Goal: Transaction & Acquisition: Purchase product/service

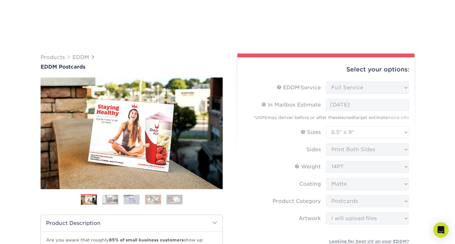
select select "full_service"
select select "6.50x9.00"
select select "9b7272e0-d6c8-4c3c-8e97-d3a1bcdab858"
select select "upload"
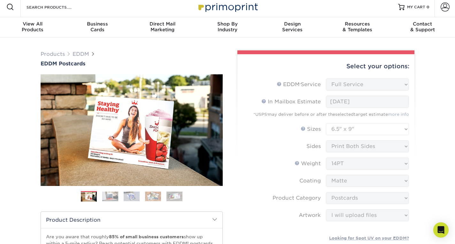
scroll to position [3, 0]
click at [56, 55] on link "Products" at bounding box center [53, 54] width 24 height 6
click at [82, 54] on link "EDDM" at bounding box center [80, 54] width 17 height 6
click at [48, 56] on link "Products" at bounding box center [53, 54] width 24 height 6
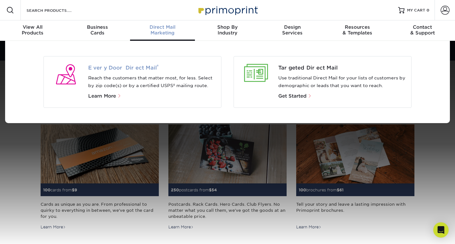
click at [136, 67] on span "Every Door Direct Mail ®" at bounding box center [152, 68] width 128 height 8
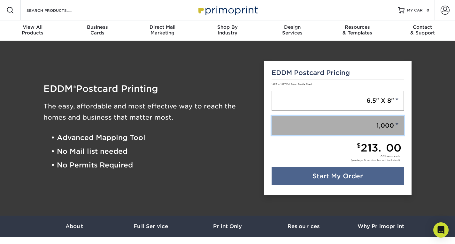
click at [366, 119] on link "1,000" at bounding box center [337, 126] width 133 height 20
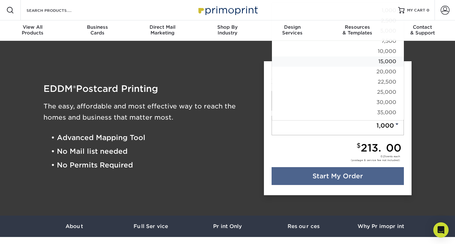
click at [387, 61] on link "15,000" at bounding box center [338, 62] width 132 height 10
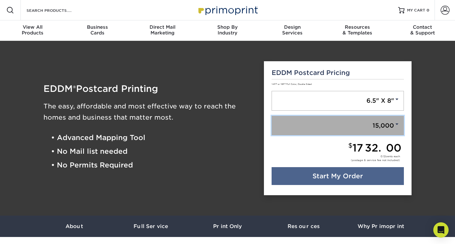
click at [366, 126] on link "15,000" at bounding box center [337, 126] width 133 height 20
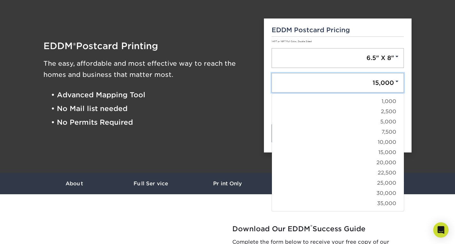
scroll to position [50, 0]
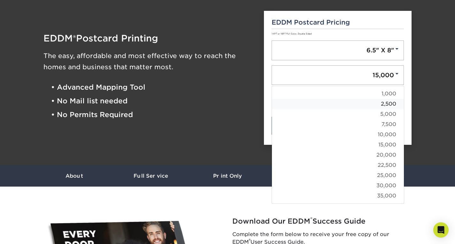
click at [389, 106] on link "2,500" at bounding box center [338, 104] width 132 height 10
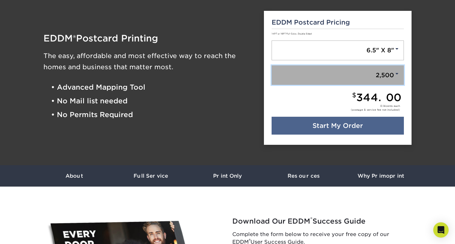
click at [382, 76] on link "2,500" at bounding box center [337, 75] width 133 height 20
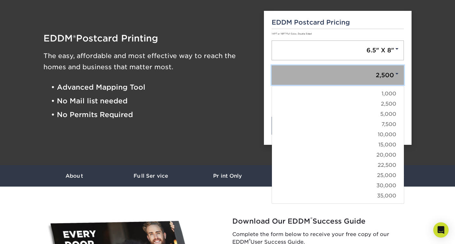
click at [382, 76] on link "2,500" at bounding box center [337, 75] width 133 height 20
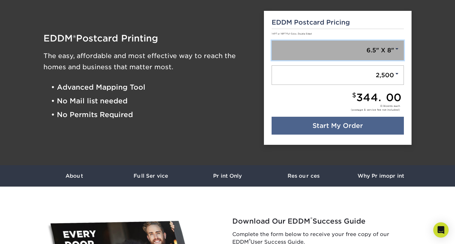
click at [399, 57] on link "6.5" X 8"" at bounding box center [337, 51] width 133 height 20
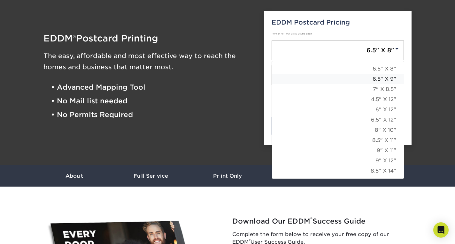
click at [383, 79] on link "6.5" X 9"" at bounding box center [338, 79] width 132 height 10
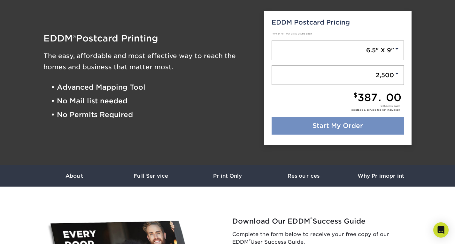
click at [370, 127] on link "Start My Order" at bounding box center [337, 126] width 133 height 18
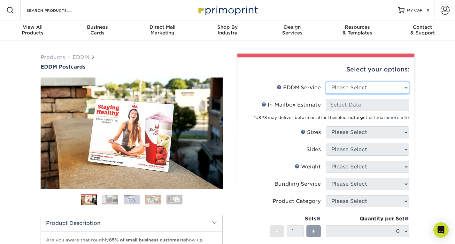
click at [391, 86] on select "Please Select Full Service Print Only" at bounding box center [367, 88] width 83 height 12
select select "full_service"
click at [326, 82] on select "Please Select Full Service Print Only" at bounding box center [367, 88] width 83 height 12
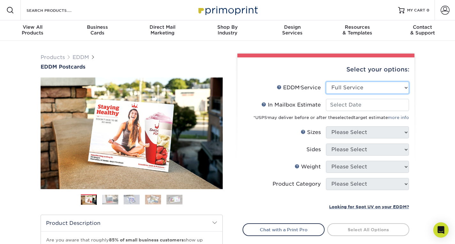
select select "-1"
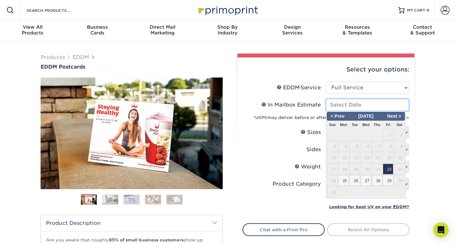
click at [375, 107] on input "In Mailbox Estimate Help In Mailbox Estimate" at bounding box center [367, 105] width 83 height 12
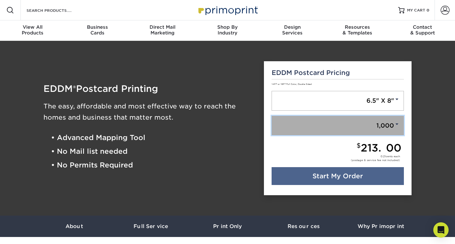
click at [389, 127] on link "1,000" at bounding box center [337, 126] width 133 height 20
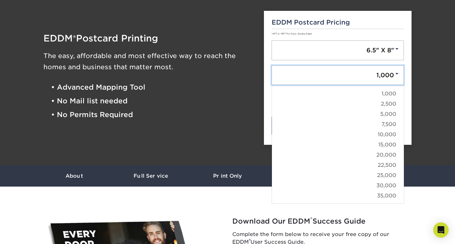
scroll to position [51, 0]
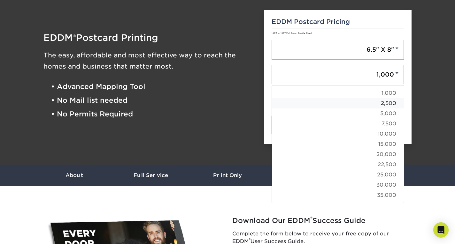
click at [382, 106] on link "2,500" at bounding box center [338, 103] width 132 height 10
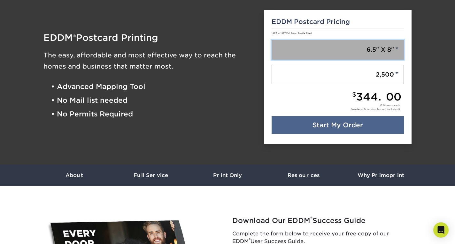
click at [388, 52] on link "6.5" X 8"" at bounding box center [337, 50] width 133 height 20
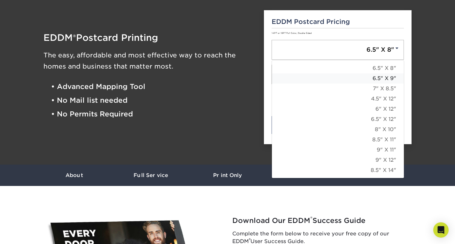
click at [385, 79] on link "6.5" X 9"" at bounding box center [338, 78] width 132 height 10
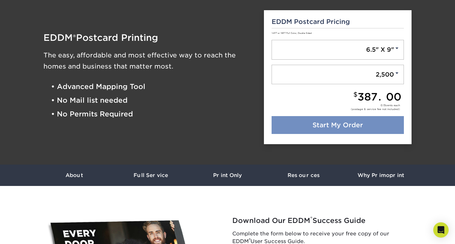
click at [380, 126] on link "Start My Order" at bounding box center [337, 125] width 133 height 18
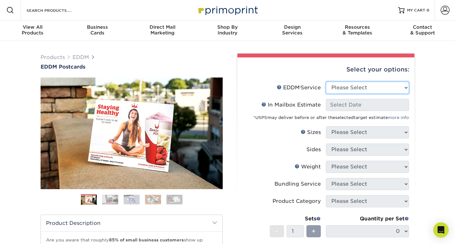
click at [378, 89] on select "Please Select Full Service Print Only" at bounding box center [367, 88] width 83 height 12
select select "full_service"
click at [326, 82] on select "Please Select Full Service Print Only" at bounding box center [367, 88] width 83 height 12
select select "-1"
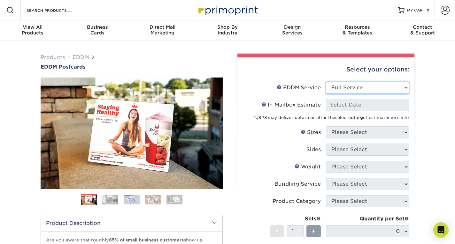
select select "-1"
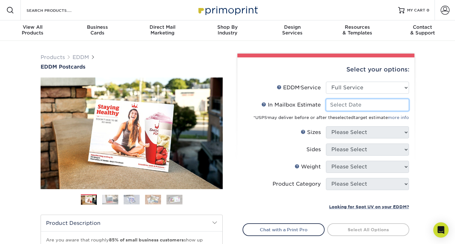
click at [376, 105] on input "In Mailbox Estimate Help In Mailbox Estimate" at bounding box center [367, 105] width 83 height 12
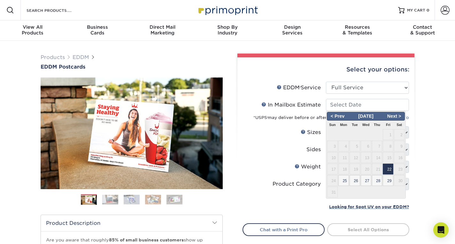
click at [385, 169] on span "22" at bounding box center [388, 169] width 11 height 11
type input "[DATE]"
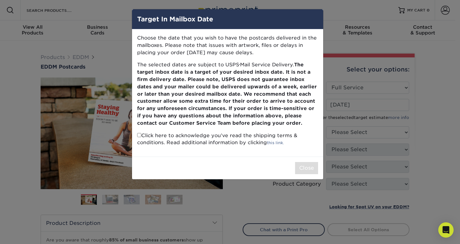
click at [138, 137] on input "checkbox" at bounding box center [139, 135] width 4 height 4
checkbox input "true"
click at [314, 169] on button "Close" at bounding box center [306, 168] width 23 height 12
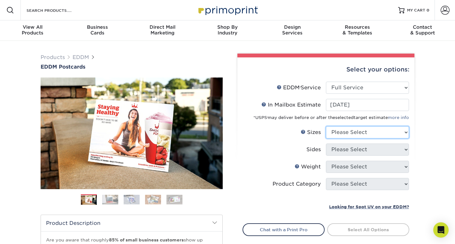
click at [400, 133] on select "Please Select 4.5" x 12" 6" x 12" 6.5" x 8" 6.5" x 9" 6.5" x 12" 7" x 8.5" 8" x…" at bounding box center [367, 132] width 83 height 12
select select "6.50x9.00"
click at [326, 126] on select "Please Select 4.5" x 12" 6" x 12" 6.5" x 8" 6.5" x 9" 6.5" x 12" 7" x 8.5" 8" x…" at bounding box center [367, 132] width 83 height 12
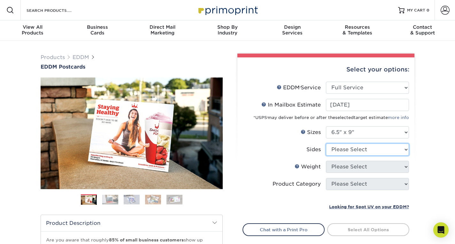
click at [392, 147] on select "Please Select Print Both Sides Print Front Only" at bounding box center [367, 150] width 83 height 12
select select "13abbda7-1d64-4f25-8bb2-c179b224825d"
click at [326, 144] on select "Please Select Print Both Sides Print Front Only" at bounding box center [367, 150] width 83 height 12
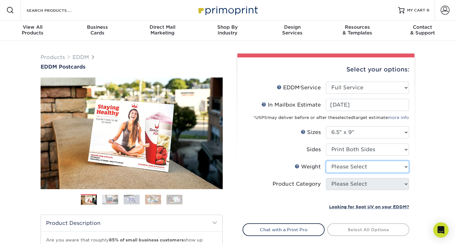
click at [376, 169] on select "Please Select 16PT 14PT" at bounding box center [367, 167] width 83 height 12
select select "14PT"
click at [326, 161] on select "Please Select 16PT 14PT" at bounding box center [367, 167] width 83 height 12
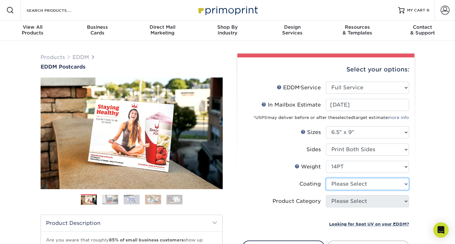
click at [369, 185] on select at bounding box center [367, 184] width 83 height 12
select select "121bb7b5-3b4d-429f-bd8d-bbf80e953313"
click at [326, 178] on select at bounding box center [367, 184] width 83 height 12
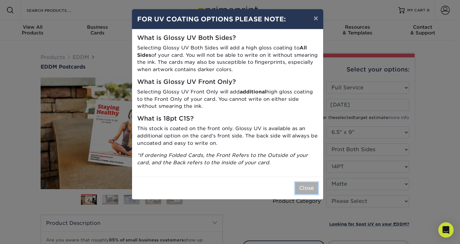
click at [302, 187] on button "Close" at bounding box center [306, 188] width 23 height 12
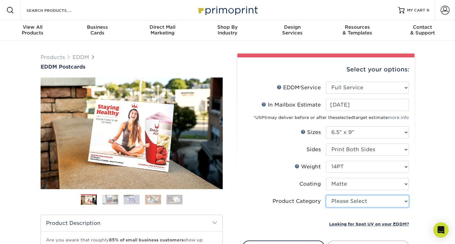
click at [365, 198] on select "Please Select Postcards" at bounding box center [367, 201] width 83 height 12
select select "9b7272e0-d6c8-4c3c-8e97-d3a1bcdab858"
click at [326, 195] on select "Please Select Postcards" at bounding box center [367, 201] width 83 height 12
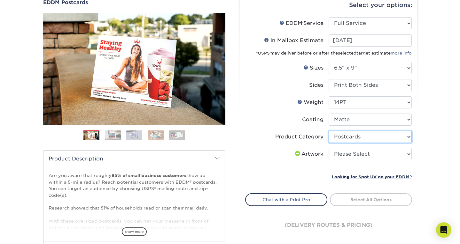
scroll to position [65, 0]
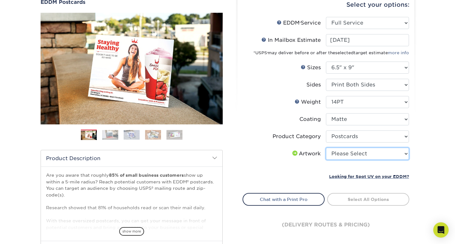
click at [383, 156] on select "Please Select I will upload files I need a design - $150" at bounding box center [367, 154] width 83 height 12
select select "upload"
click at [326, 148] on select "Please Select I will upload files I need a design - $150" at bounding box center [367, 154] width 83 height 12
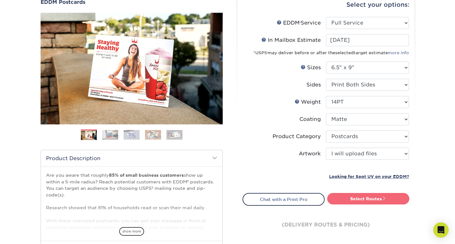
click at [374, 196] on link "Select Routes" at bounding box center [368, 198] width 82 height 11
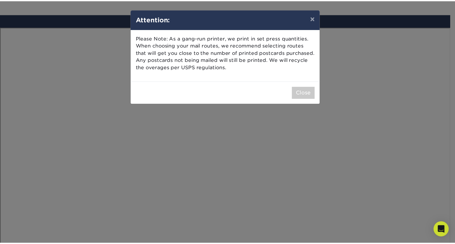
scroll to position [372, 0]
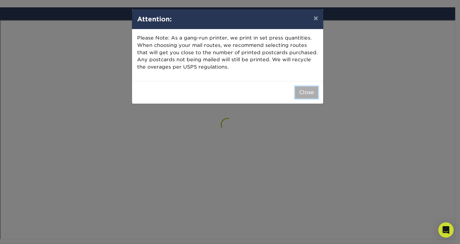
click at [310, 96] on button "Close" at bounding box center [306, 93] width 23 height 12
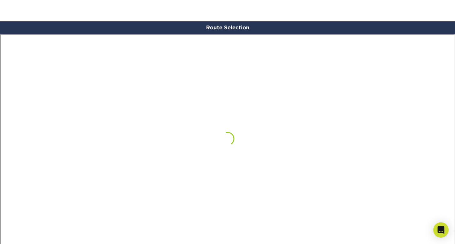
scroll to position [377, 0]
